Goal: Transaction & Acquisition: Purchase product/service

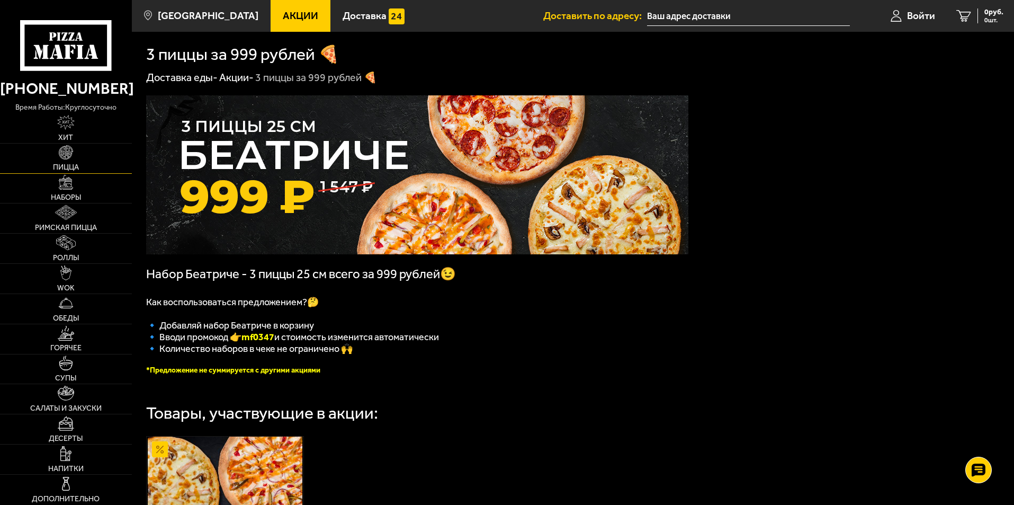
click at [68, 160] on link "Пицца" at bounding box center [66, 159] width 132 height 30
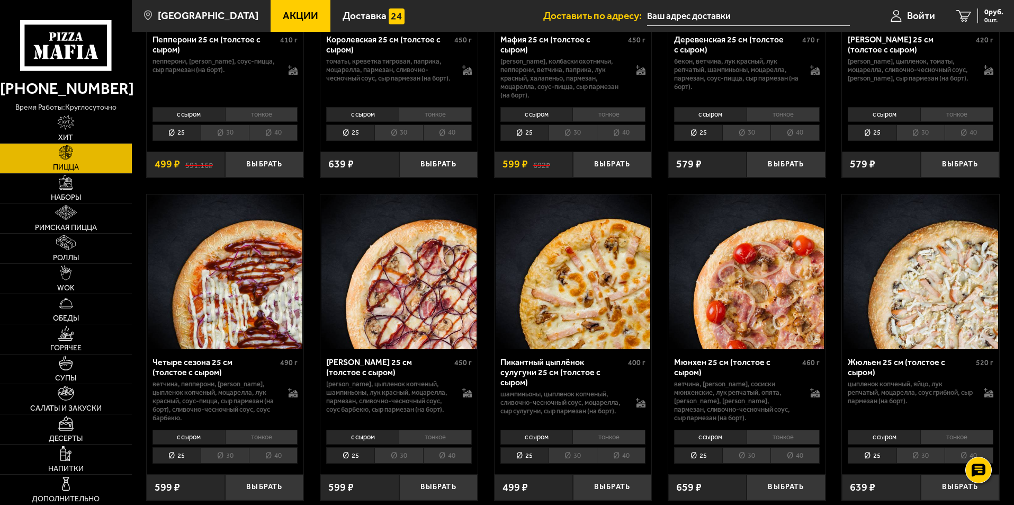
scroll to position [1271, 0]
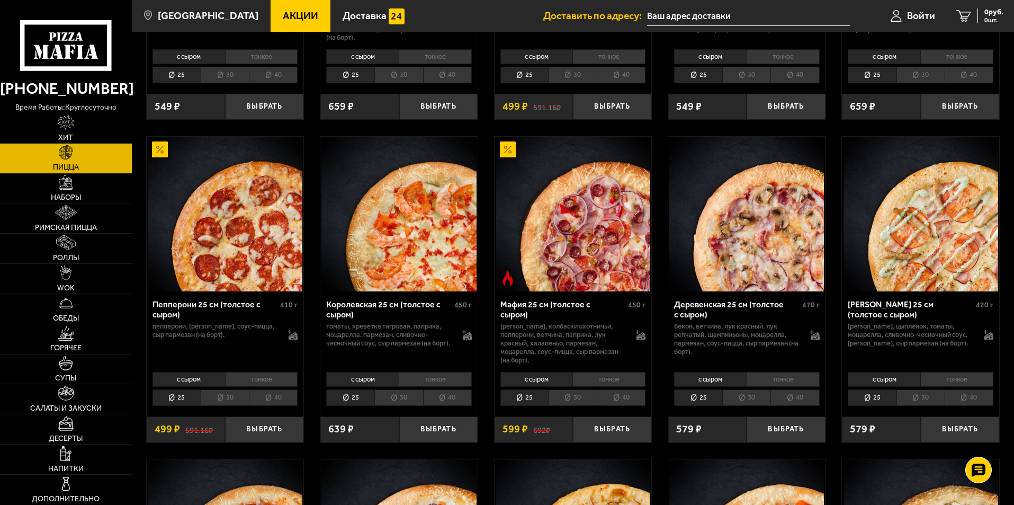
click at [225, 225] on img at bounding box center [225, 214] width 155 height 155
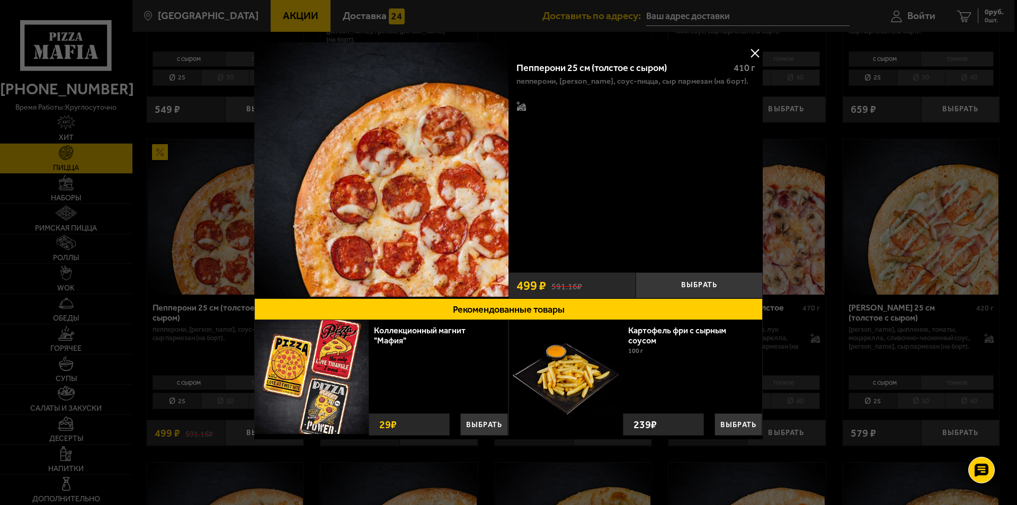
click at [408, 185] on img at bounding box center [381, 169] width 254 height 254
click at [757, 49] on button at bounding box center [755, 53] width 16 height 16
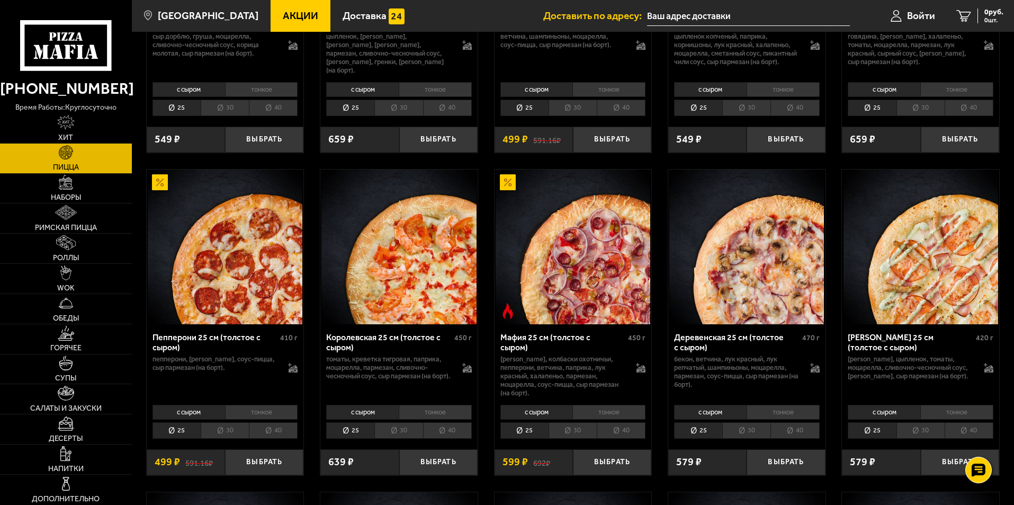
scroll to position [1324, 0]
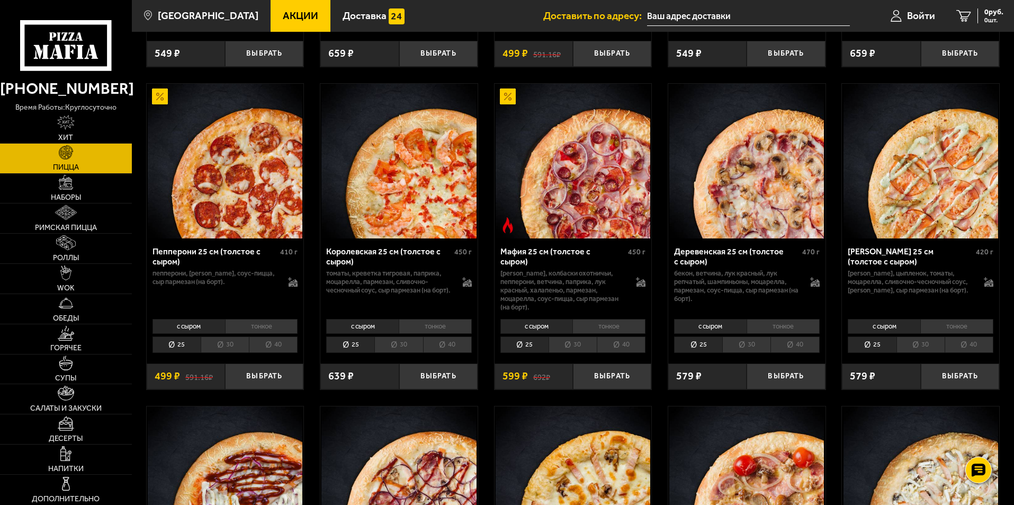
click at [223, 351] on li "30" at bounding box center [225, 344] width 48 height 16
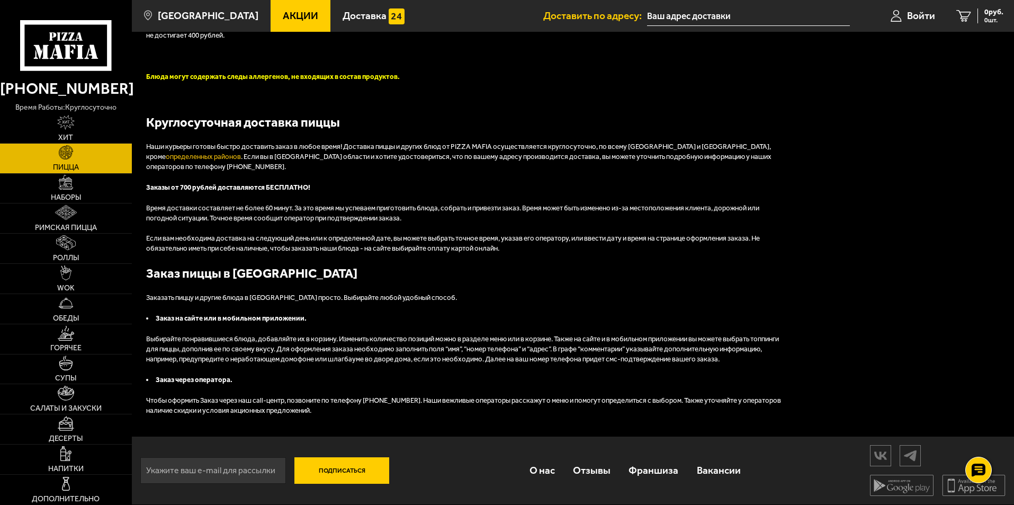
scroll to position [2756, 0]
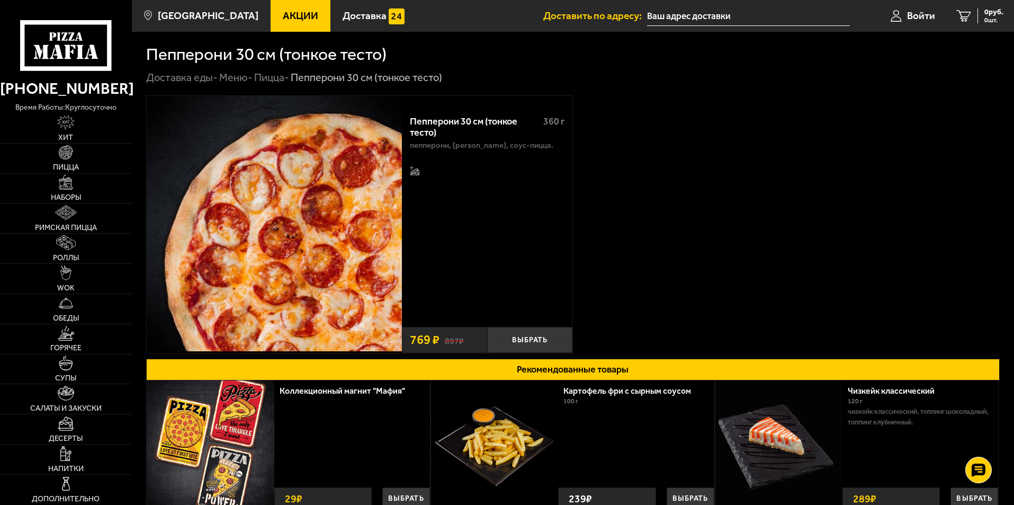
click at [326, 253] on img at bounding box center [274, 223] width 255 height 255
click at [290, 243] on img at bounding box center [274, 223] width 255 height 255
click at [532, 339] on button "Выбрать" at bounding box center [529, 340] width 85 height 26
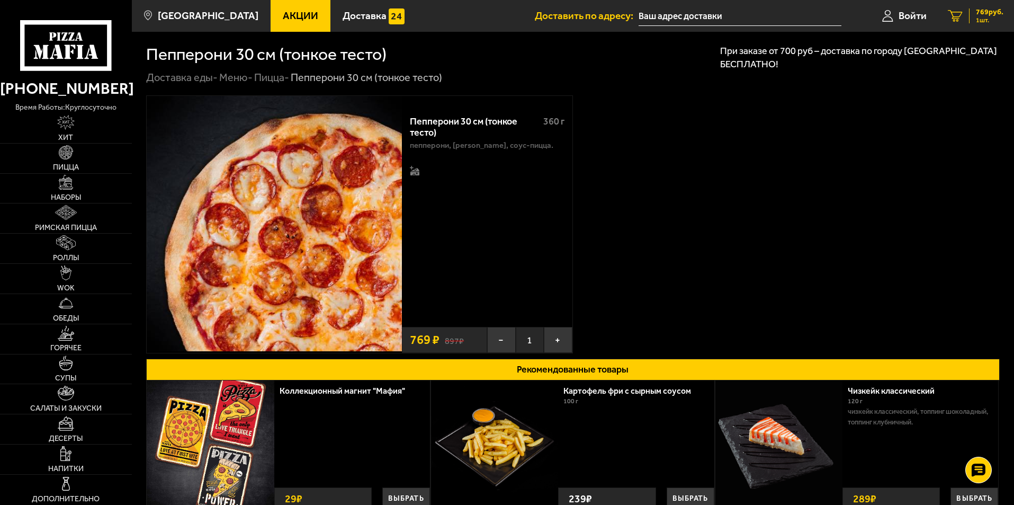
click at [985, 14] on span "769 руб." at bounding box center [990, 11] width 28 height 7
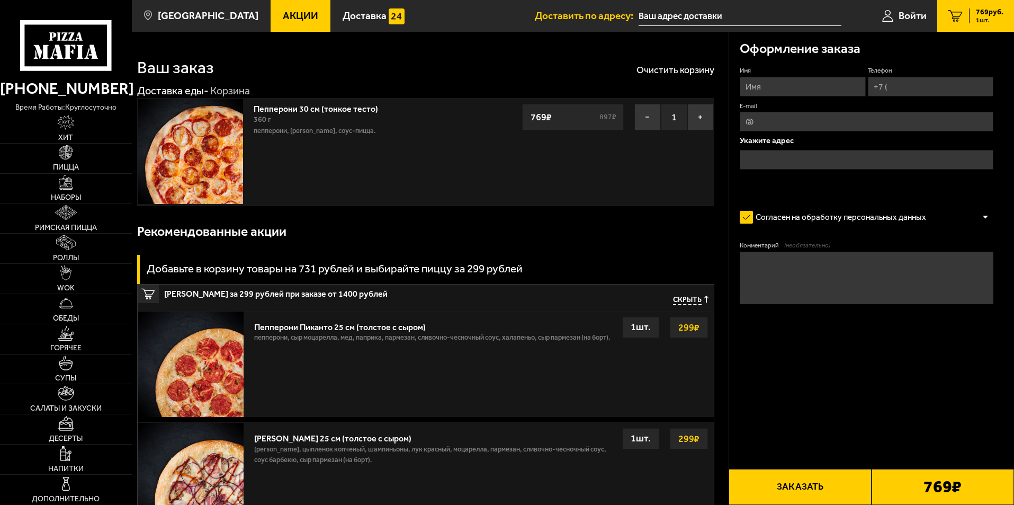
click at [199, 140] on img at bounding box center [190, 150] width 105 height 105
click at [642, 115] on button "−" at bounding box center [647, 117] width 26 height 26
